Goal: Task Accomplishment & Management: Manage account settings

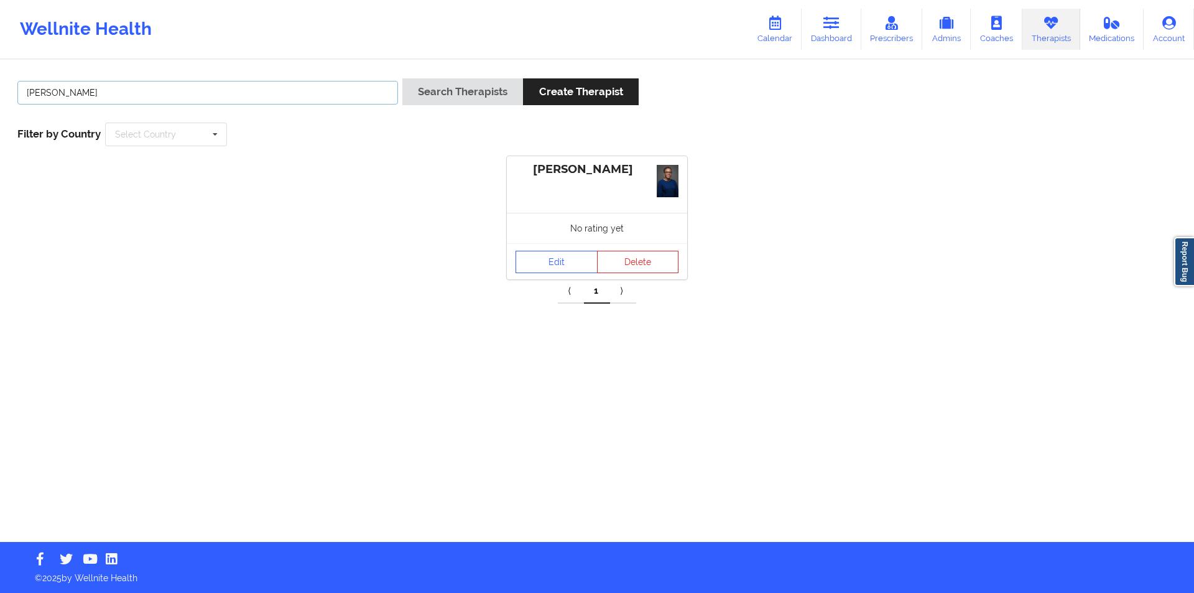
click at [151, 91] on input "[PERSON_NAME]" at bounding box center [207, 93] width 381 height 24
paste input "Dhafer Salem"
type input "Dhafer Salem"
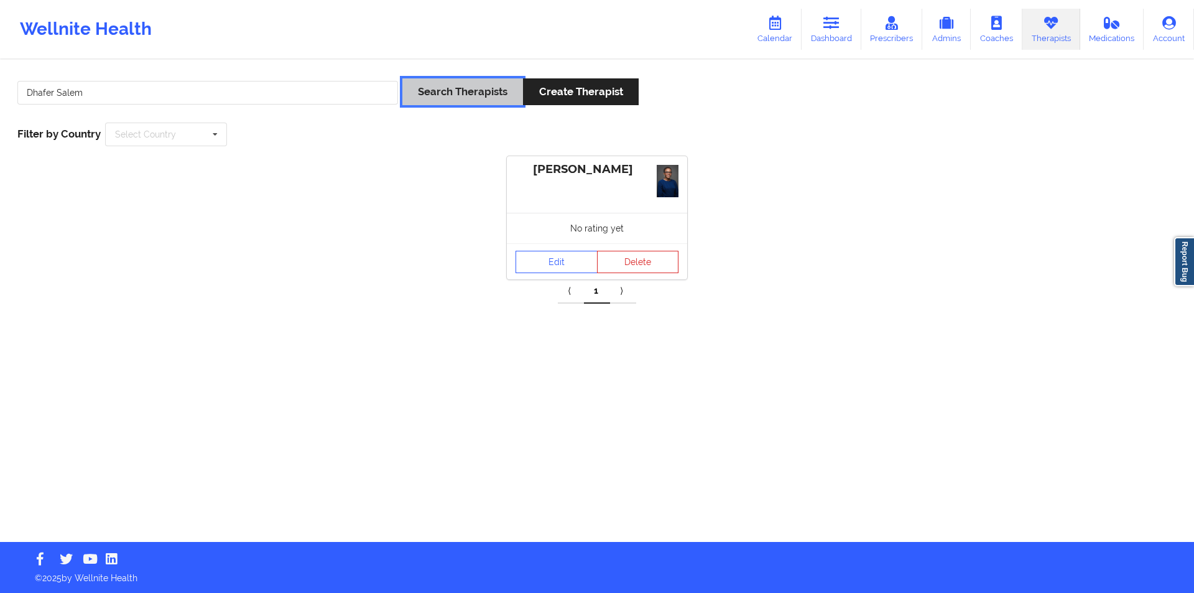
click at [485, 93] on button "Search Therapists" at bounding box center [462, 91] width 121 height 27
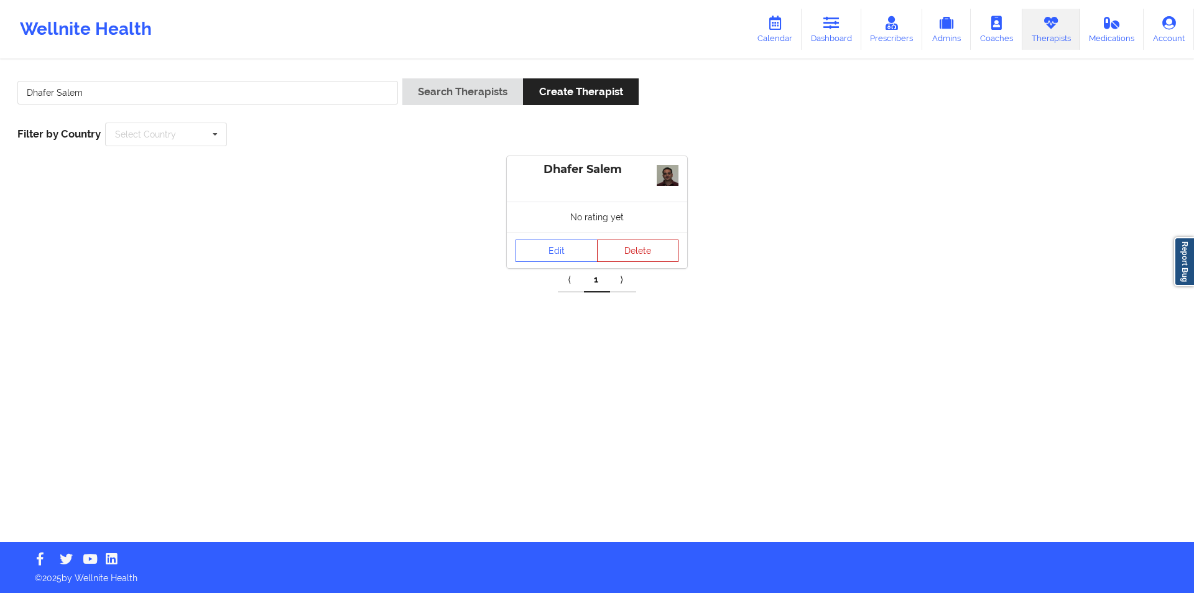
click at [638, 251] on button "Delete" at bounding box center [638, 250] width 82 height 22
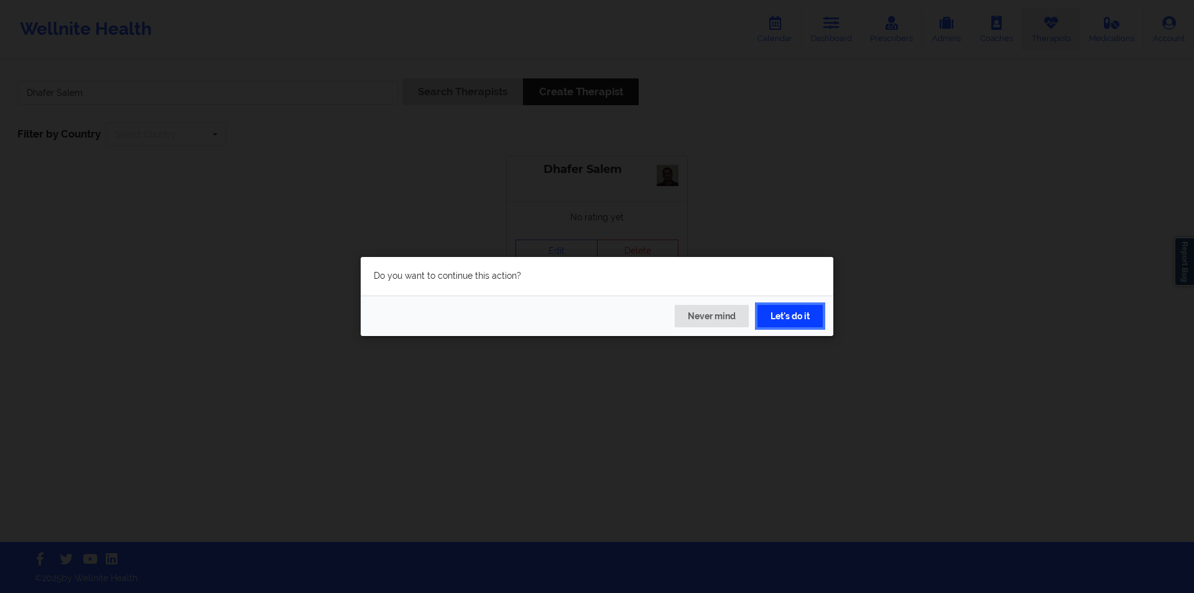
click at [789, 316] on button "Let's do it" at bounding box center [790, 316] width 65 height 22
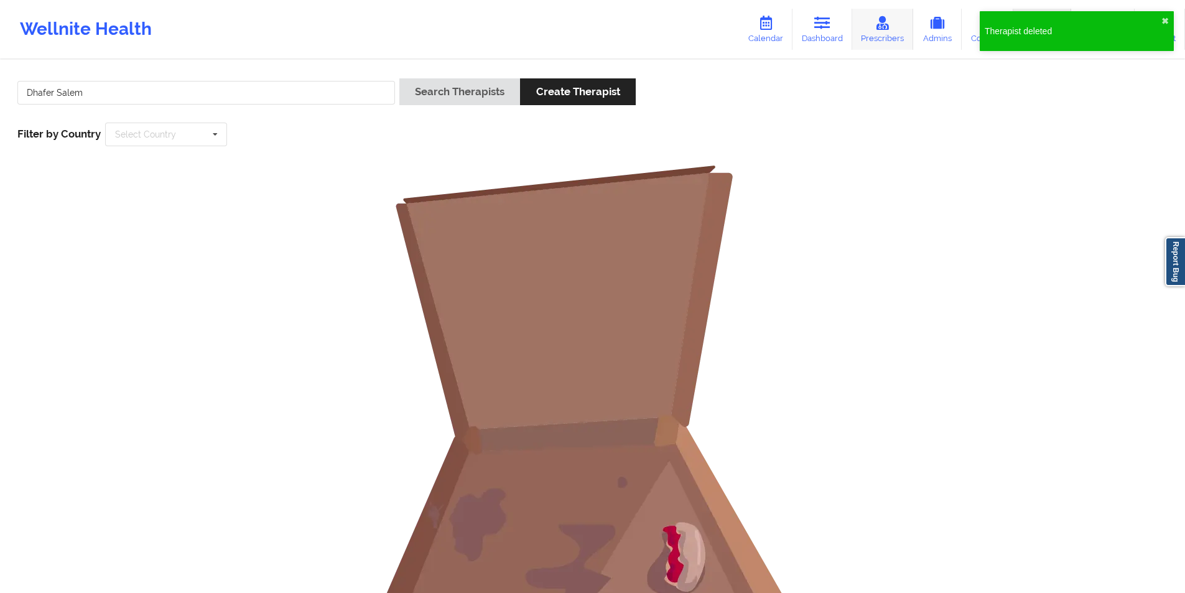
click at [891, 34] on link "Prescribers" at bounding box center [883, 29] width 62 height 41
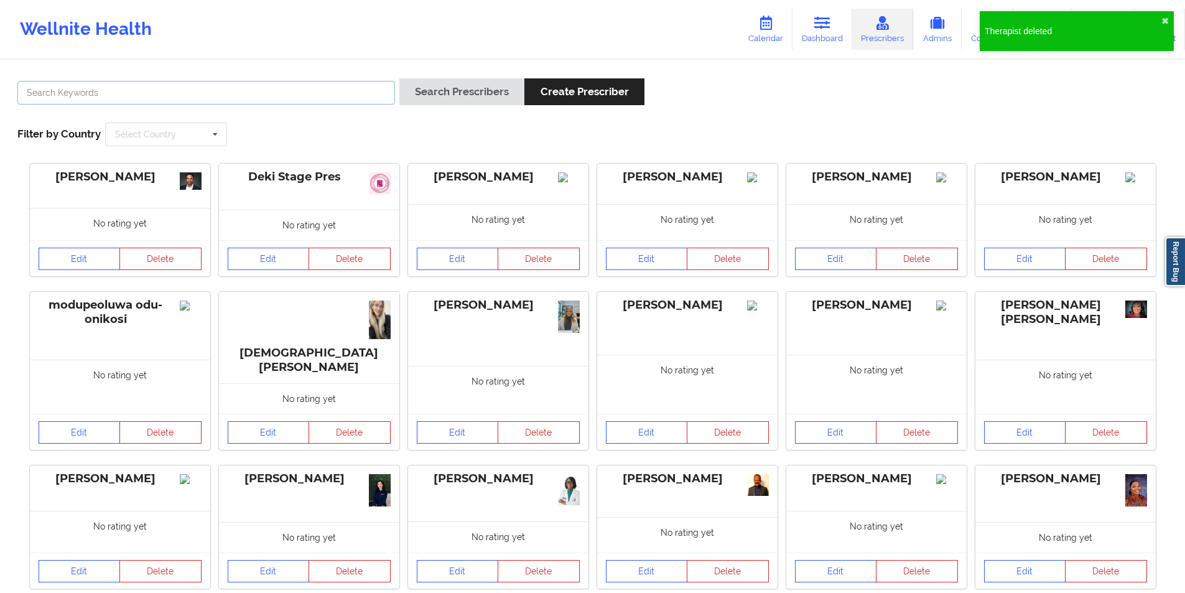
click at [230, 95] on input "text" at bounding box center [206, 93] width 378 height 24
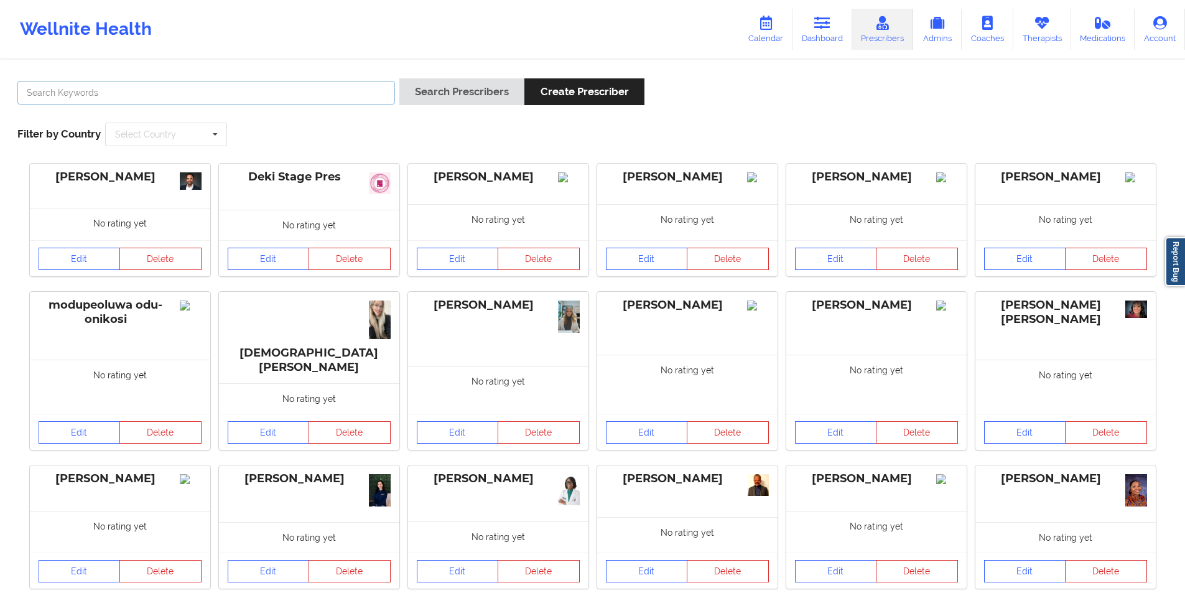
paste input "Dhafer Salem"
type input "Dhafer Salem"
click at [430, 92] on button "Search Prescribers" at bounding box center [461, 91] width 125 height 27
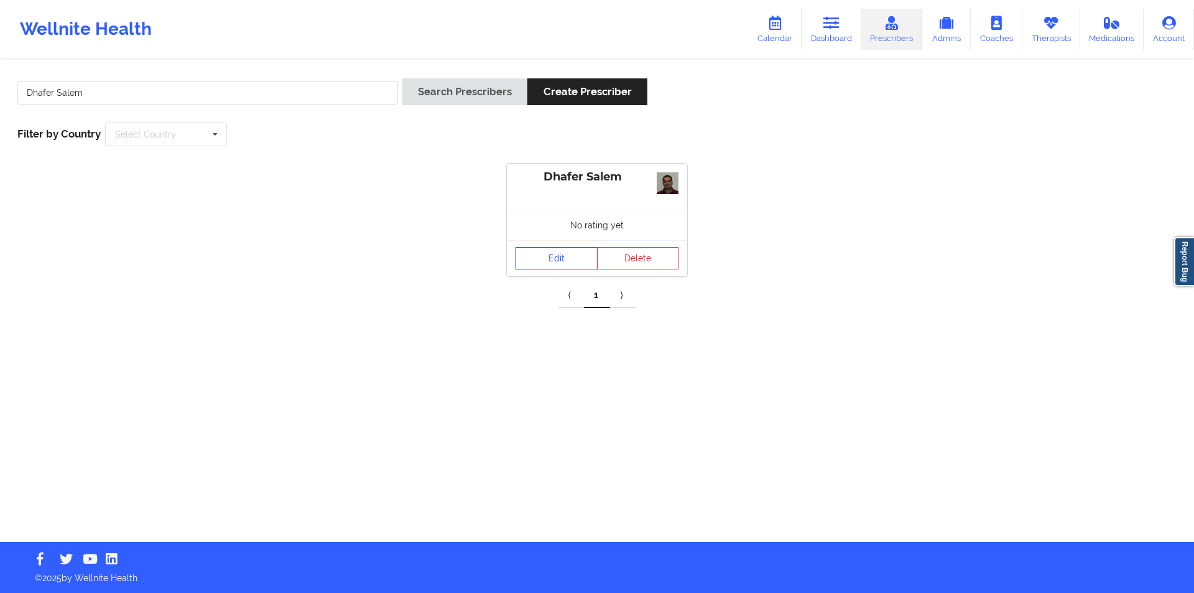
click at [552, 261] on link "Edit" at bounding box center [557, 258] width 82 height 22
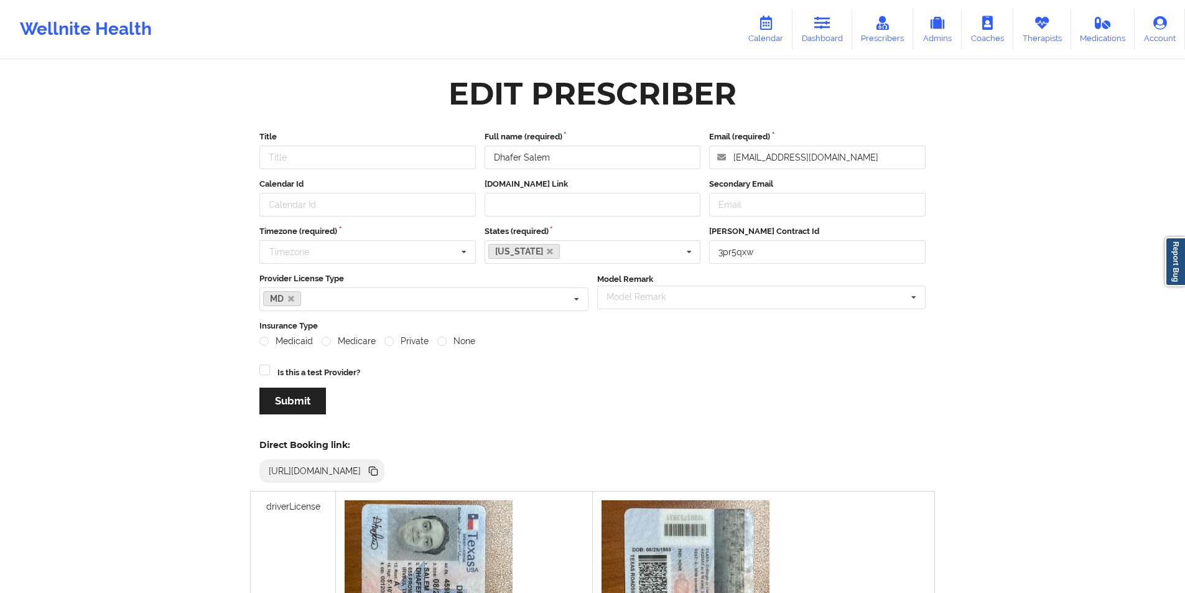
click at [662, 9] on div "Wellnite Health Calendar Dashboard Prescribers Admins Coaches Therapists Medica…" at bounding box center [592, 29] width 1185 height 50
click at [845, 159] on input "[EMAIL_ADDRESS][DOMAIN_NAME]" at bounding box center [817, 158] width 216 height 24
